Goal: Task Accomplishment & Management: Use online tool/utility

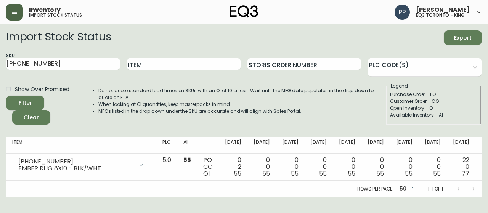
click at [13, 15] on icon "button" at bounding box center [14, 12] width 6 height 6
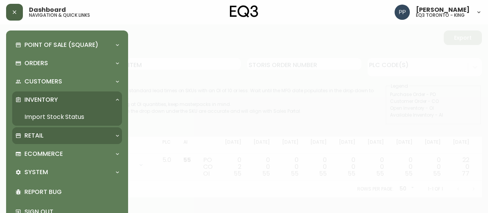
click at [41, 133] on p "Retail" at bounding box center [33, 135] width 19 height 8
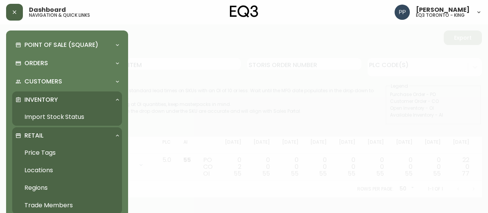
click at [48, 152] on link "Price Tags" at bounding box center [67, 153] width 110 height 18
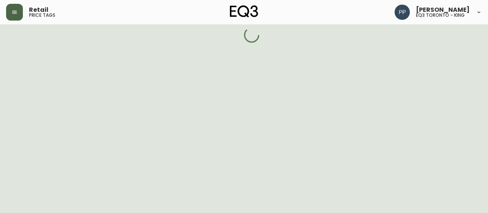
click at [18, 17] on button "button" at bounding box center [14, 12] width 17 height 17
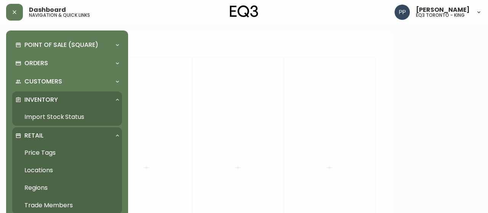
click at [211, 76] on div at bounding box center [244, 106] width 488 height 213
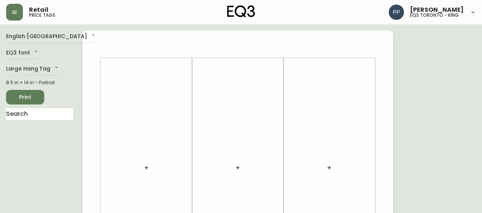
click at [146, 167] on icon "button" at bounding box center [145, 167] width 3 height 3
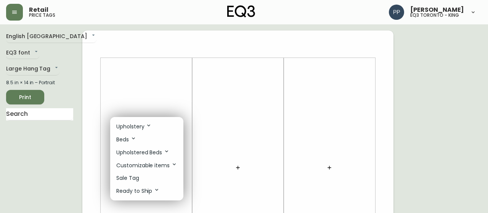
click at [140, 172] on li "Sale Tag" at bounding box center [146, 178] width 73 height 13
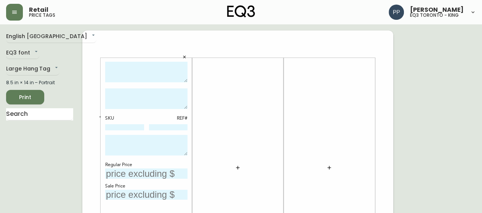
click at [142, 68] on textarea at bounding box center [146, 72] width 82 height 21
type textarea "E"
type textarea "EVERYDAY DEPP 2 -PC SECTIONAL"
click at [136, 91] on textarea at bounding box center [146, 98] width 82 height 21
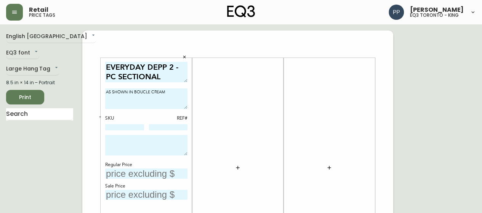
type textarea "AS SHOWN IN BOUCLE CREAM"
click at [136, 176] on input "text" at bounding box center [146, 173] width 82 height 10
type input "$7299"
click at [176, 93] on textarea "AS SHOWN IN BOUCLE CREAM" at bounding box center [146, 98] width 82 height 21
type textarea "AS SHOWN IN BOUCLE CREAM - DEEP PREMIUM"
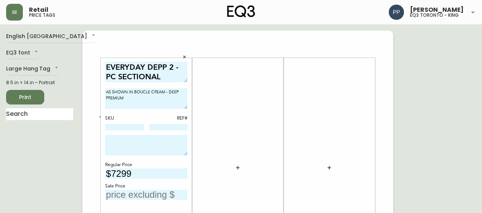
click at [127, 142] on textarea at bounding box center [146, 145] width 82 height 21
type textarea "AS IS -FINAL SALE"
click at [138, 197] on input "text" at bounding box center [146, 195] width 82 height 10
type input "$4499"
